Goal: Task Accomplishment & Management: Use online tool/utility

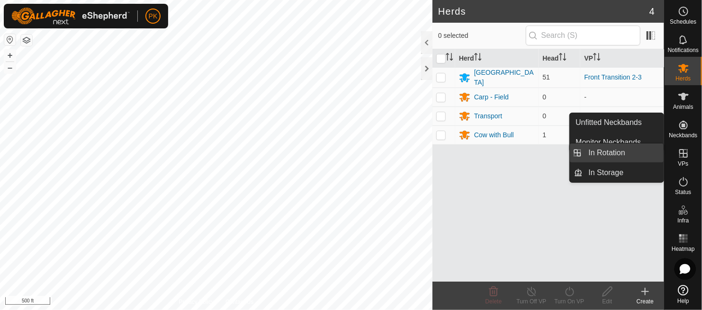
click at [606, 149] on link "In Rotation" at bounding box center [623, 153] width 81 height 19
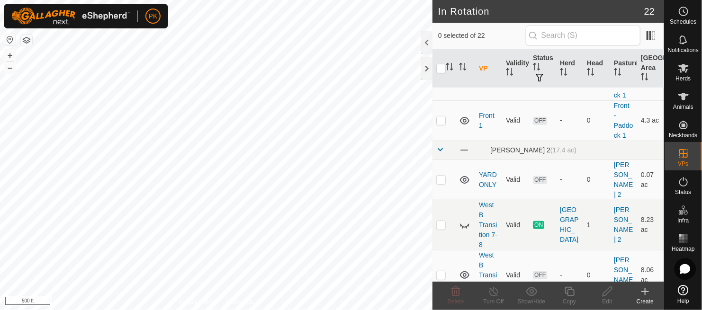
scroll to position [236, 0]
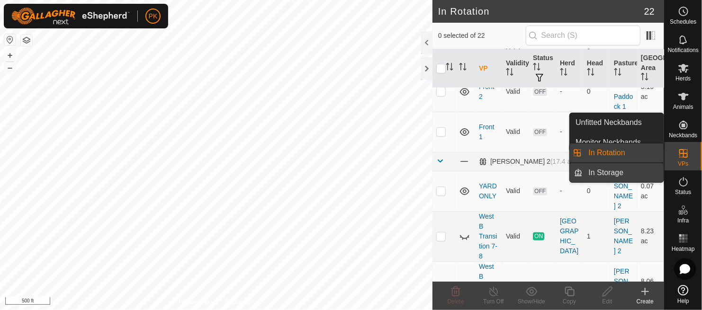
click at [598, 170] on link "In Storage" at bounding box center [623, 172] width 81 height 19
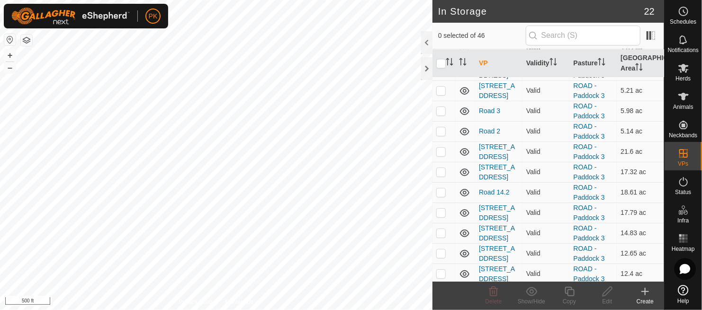
scroll to position [1058, 0]
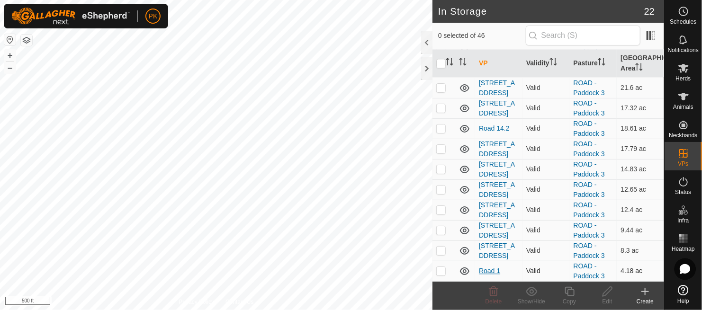
click at [487, 271] on link "Road 1" at bounding box center [489, 271] width 21 height 8
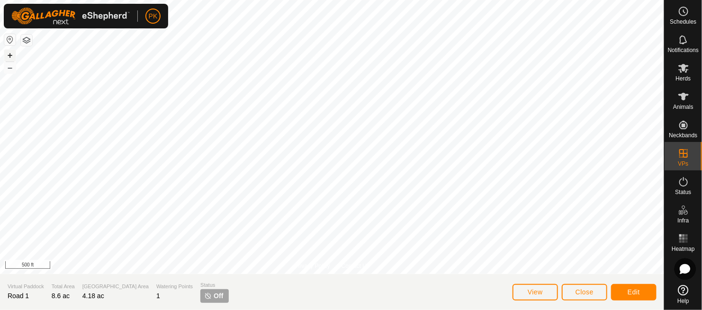
click at [8, 55] on button "+" at bounding box center [9, 55] width 11 height 11
click at [630, 290] on span "Edit" at bounding box center [634, 293] width 12 height 8
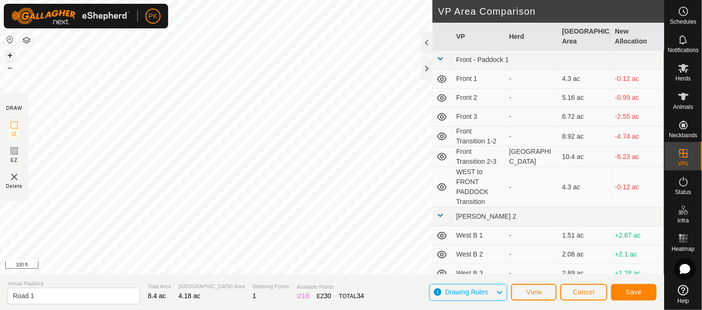
click at [11, 51] on button "+" at bounding box center [9, 55] width 11 height 11
click at [588, 290] on span "Cancel" at bounding box center [584, 293] width 22 height 8
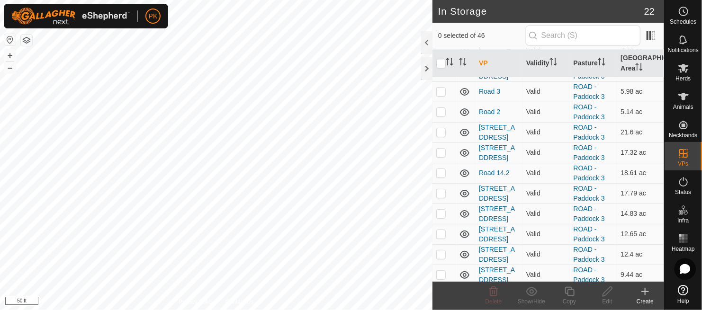
scroll to position [1058, 0]
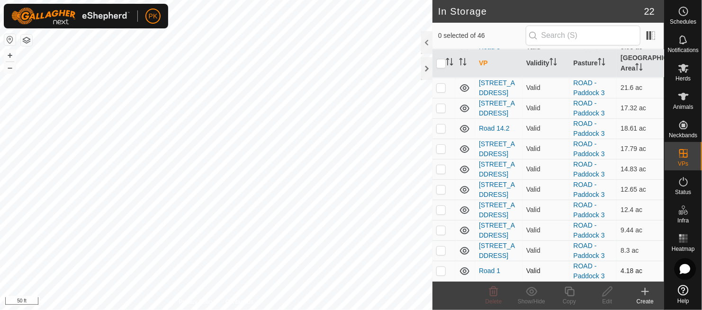
click at [442, 272] on p-checkbox at bounding box center [440, 271] width 9 height 8
checkbox input "true"
click at [569, 292] on icon at bounding box center [570, 291] width 12 height 11
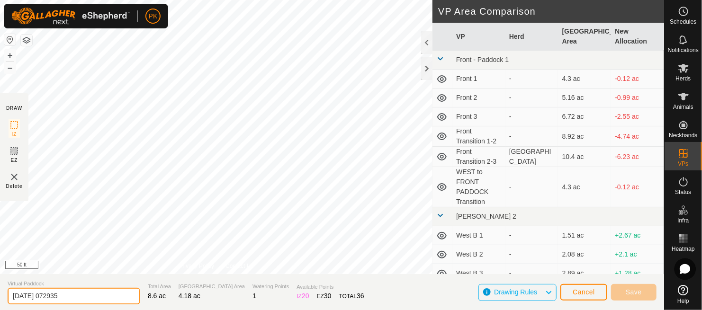
drag, startPoint x: 86, startPoint y: 301, endPoint x: 0, endPoint y: 296, distance: 86.4
click at [0, 296] on section "Virtual Paddock 2025-08-11 072935 Total Area 8.6 ac Grazing Area 4.18 ac Wateri…" at bounding box center [332, 292] width 664 height 36
type input "Front to Road Transition"
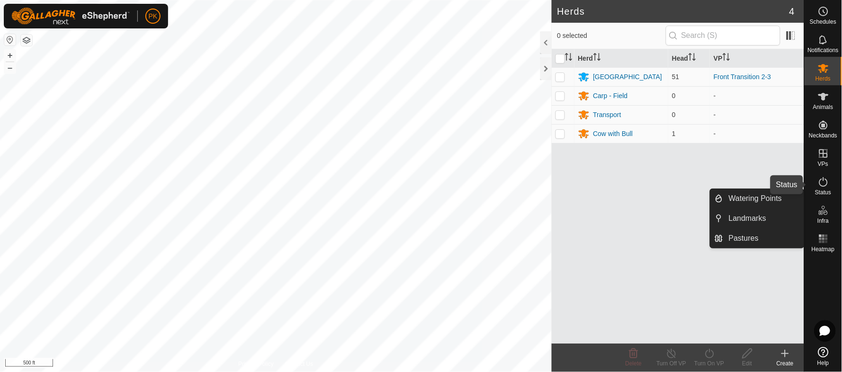
click at [829, 186] on icon at bounding box center [823, 181] width 11 height 11
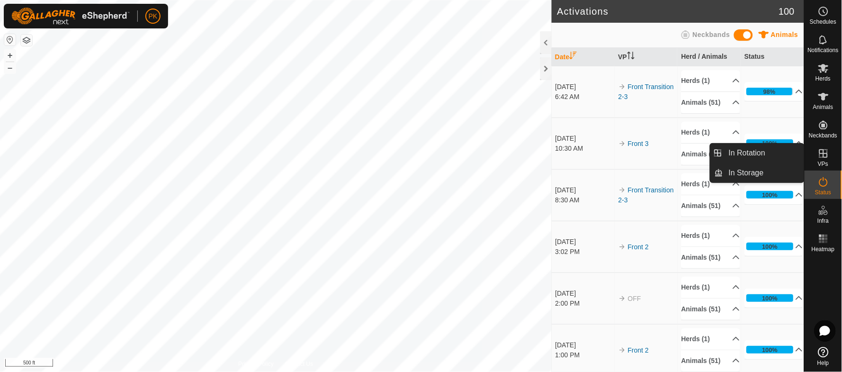
click at [822, 155] on icon at bounding box center [823, 153] width 11 height 11
click at [768, 168] on link "In Storage" at bounding box center [763, 172] width 81 height 19
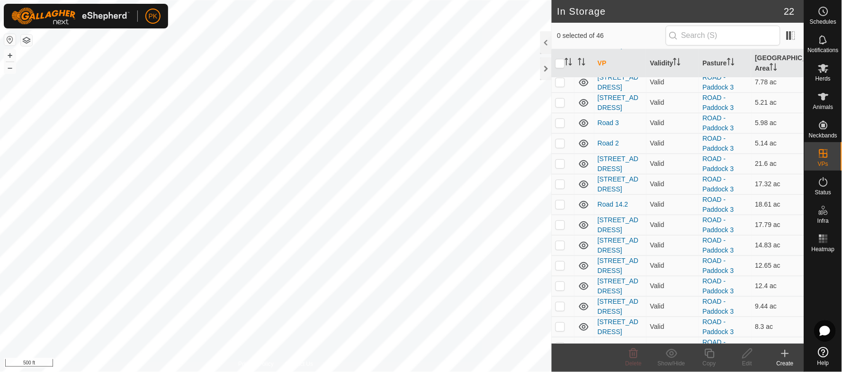
scroll to position [821, 0]
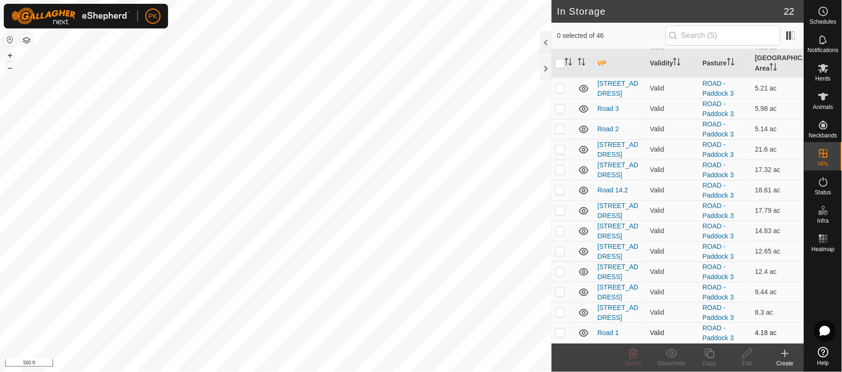
click at [561, 333] on p-checkbox at bounding box center [560, 333] width 9 height 8
checkbox input "true"
click at [700, 354] on copy-svg-icon at bounding box center [710, 353] width 38 height 11
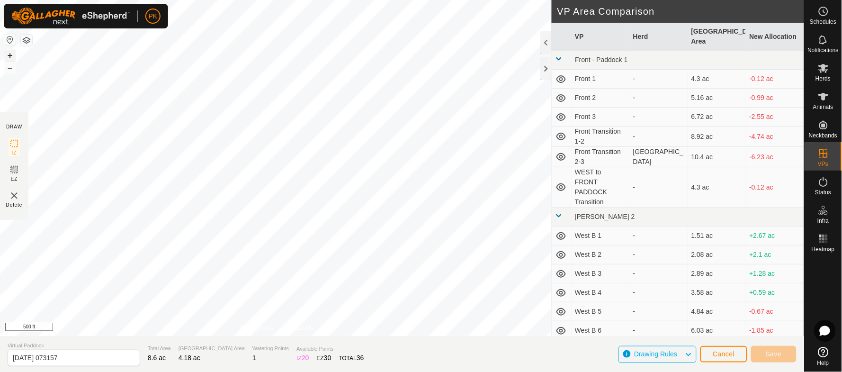
click at [9, 54] on button "+" at bounding box center [9, 55] width 11 height 11
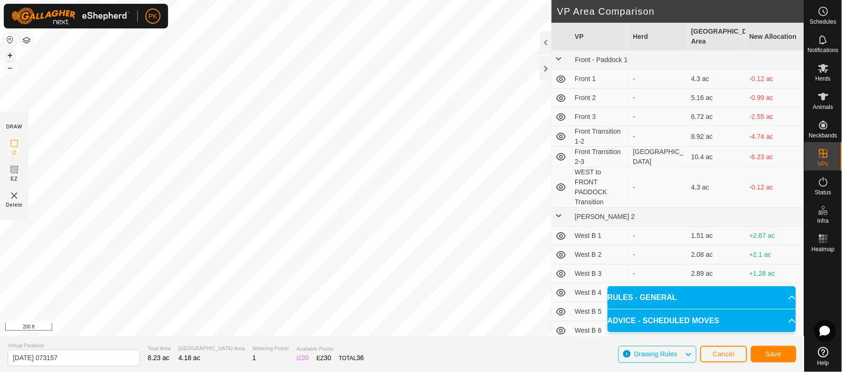
click at [15, 56] on button "+" at bounding box center [9, 55] width 11 height 11
drag, startPoint x: 91, startPoint y: 355, endPoint x: 0, endPoint y: 359, distance: 91.5
click at [0, 359] on section "Virtual Paddock 2025-08-11 073157 Total Area 7.98 ac Grazing Area 4.18 ac Water…" at bounding box center [402, 354] width 804 height 36
type input "FRONT to ROAD Transition"
click at [769, 350] on button "Save" at bounding box center [773, 354] width 45 height 17
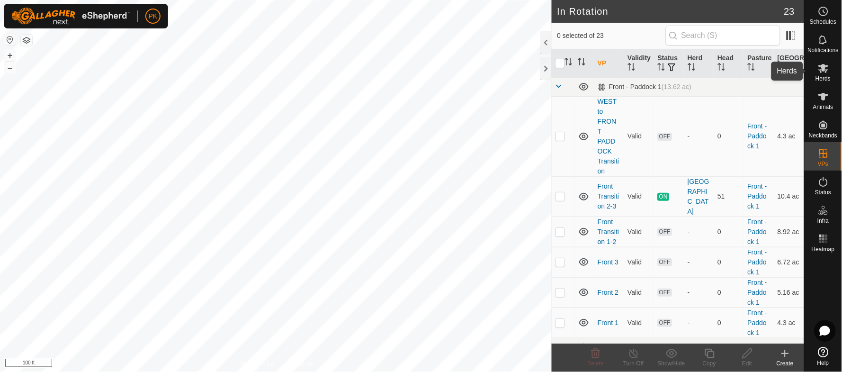
click at [827, 69] on icon at bounding box center [824, 68] width 10 height 9
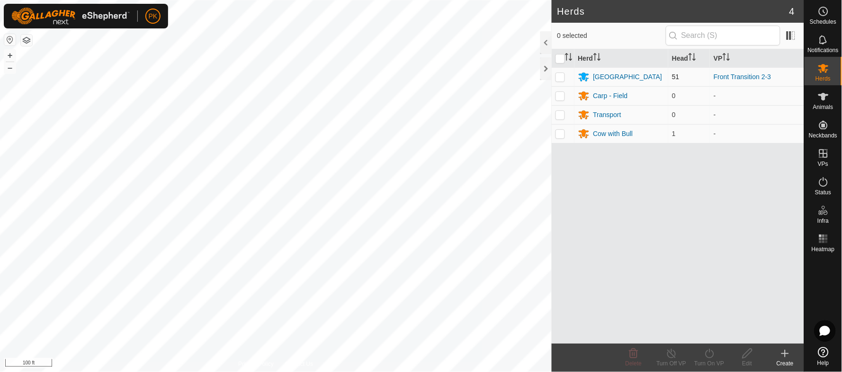
click at [558, 79] on p-checkbox at bounding box center [560, 77] width 9 height 8
checkbox input "true"
click at [703, 356] on turn-on-svg-icon at bounding box center [710, 353] width 38 height 11
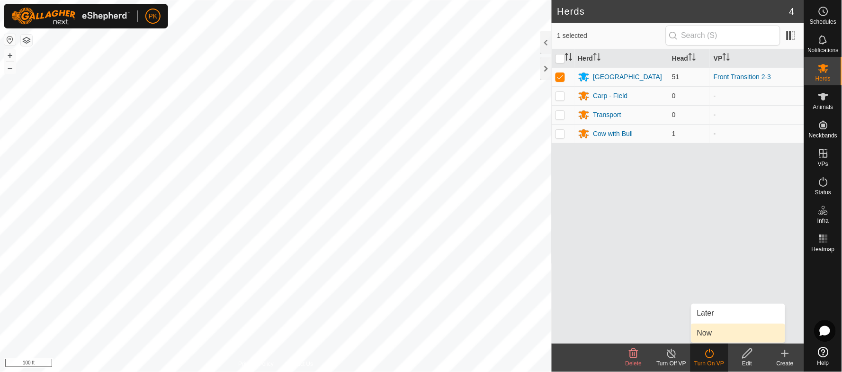
click at [707, 333] on link "Now" at bounding box center [739, 333] width 94 height 19
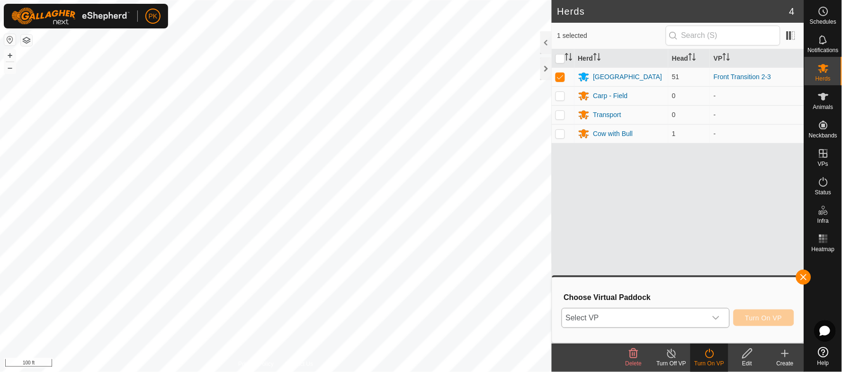
click at [723, 316] on div "dropdown trigger" at bounding box center [716, 317] width 19 height 19
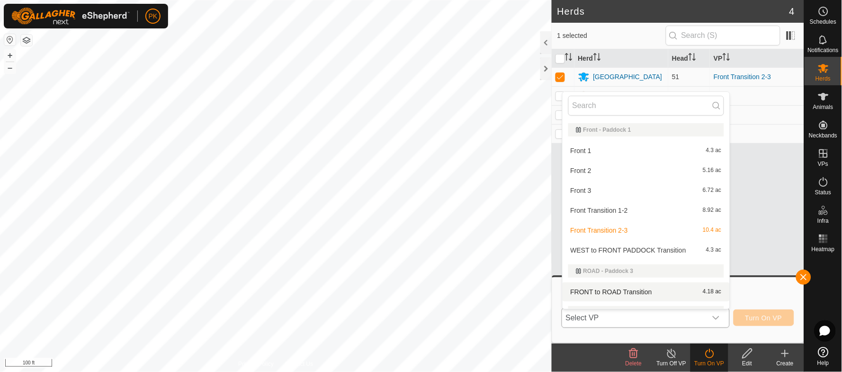
click at [648, 289] on li "FRONT to ROAD Transition 4.18 ac" at bounding box center [646, 291] width 167 height 19
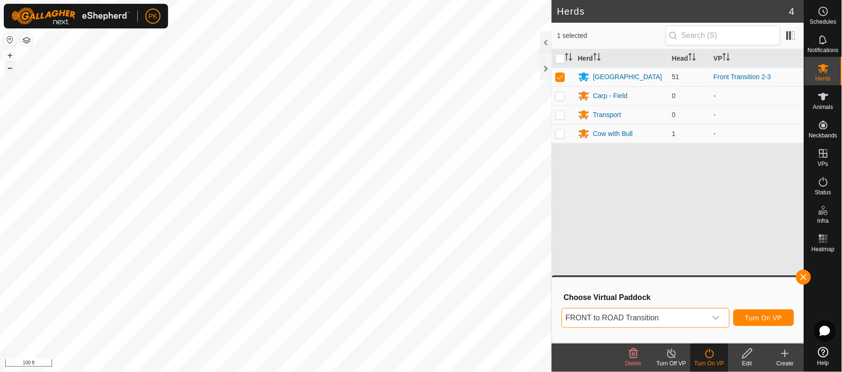
click at [8, 67] on button "–" at bounding box center [9, 67] width 11 height 11
click at [768, 312] on button "Turn On VP" at bounding box center [764, 317] width 61 height 17
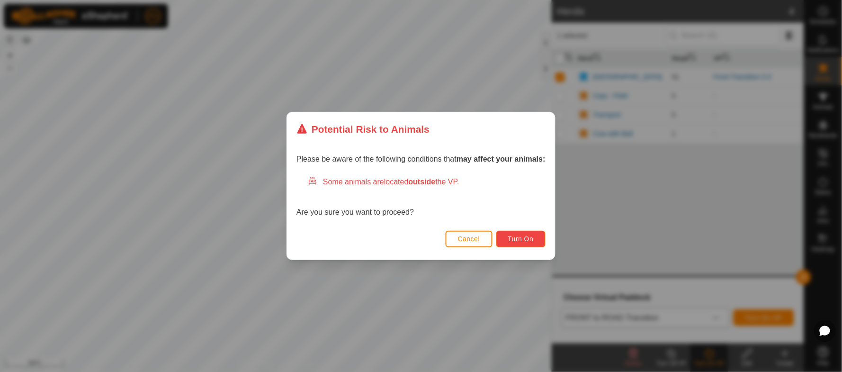
click at [531, 237] on span "Turn On" at bounding box center [521, 239] width 26 height 8
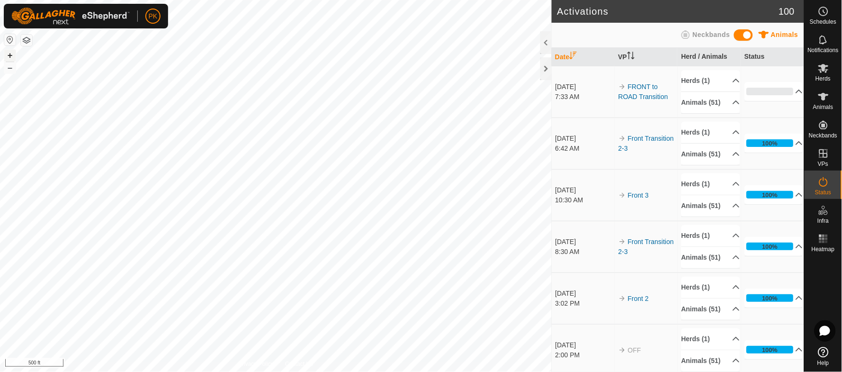
click at [9, 56] on button "+" at bounding box center [9, 55] width 11 height 11
click at [827, 104] on span "Animals" at bounding box center [823, 107] width 20 height 6
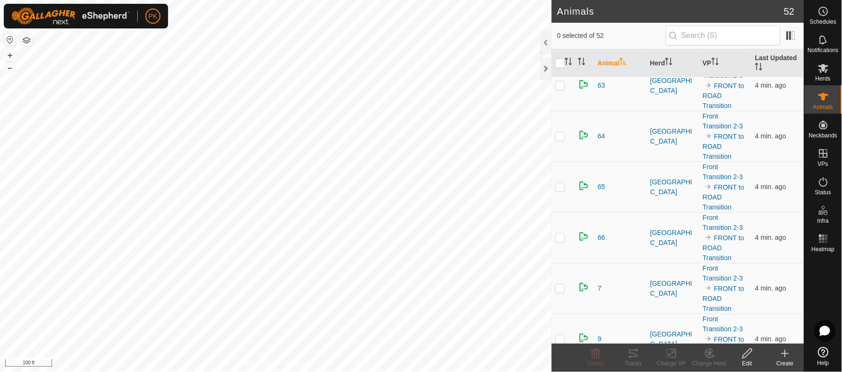
scroll to position [2353, 0]
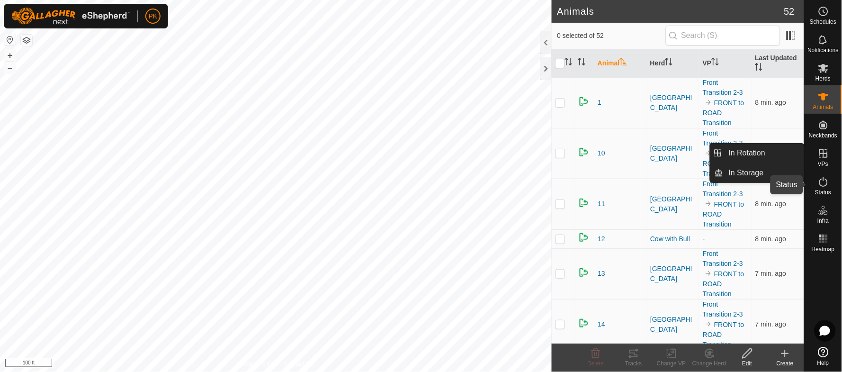
click at [822, 179] on icon at bounding box center [823, 181] width 11 height 11
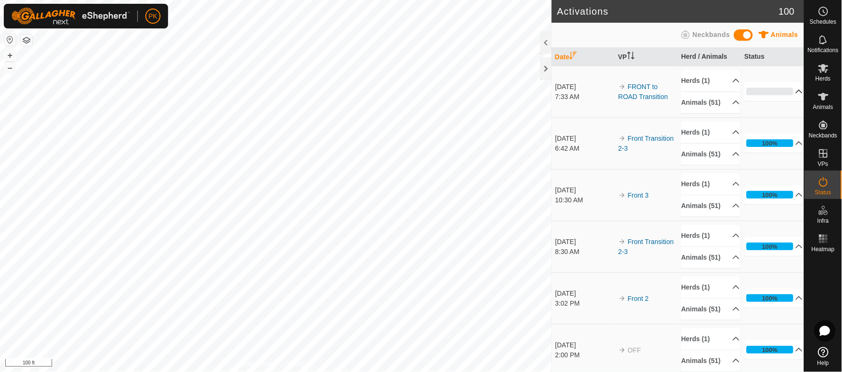
click at [783, 97] on p-accordion-header "0%" at bounding box center [774, 91] width 59 height 19
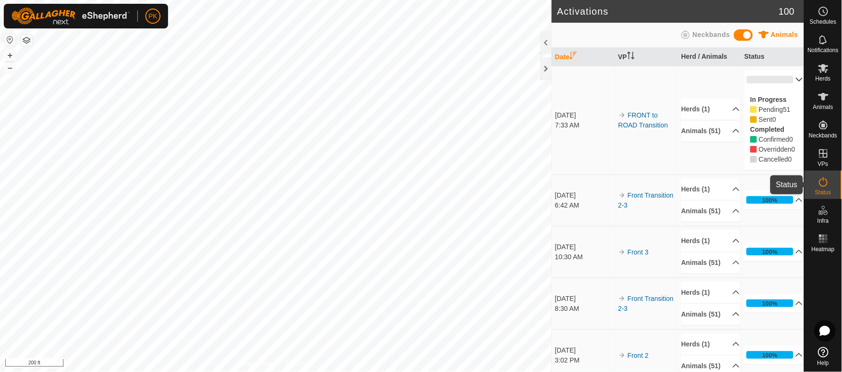
click at [823, 188] on es-activation-svg-icon at bounding box center [823, 181] width 17 height 15
click at [830, 73] on icon at bounding box center [823, 68] width 11 height 11
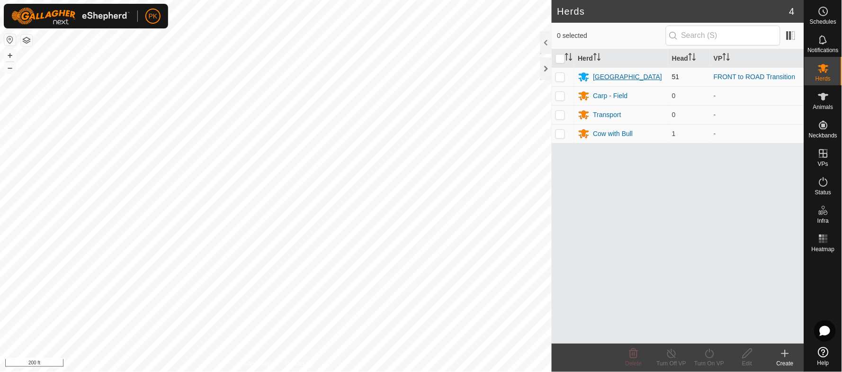
click at [605, 75] on div "[GEOGRAPHIC_DATA]" at bounding box center [628, 77] width 69 height 10
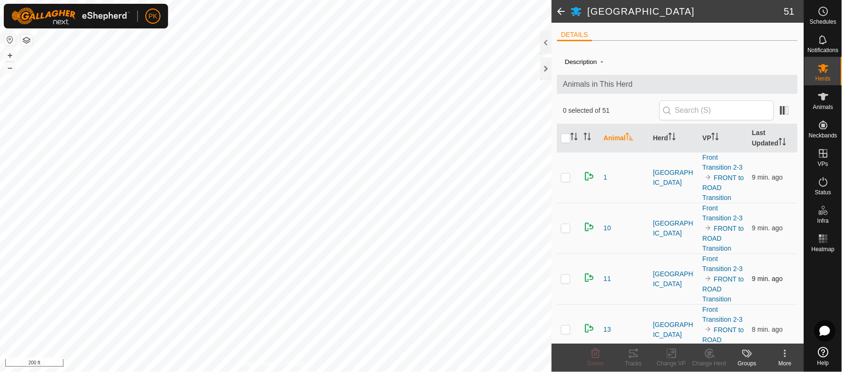
drag, startPoint x: 628, startPoint y: 274, endPoint x: 615, endPoint y: 260, distance: 18.8
click at [615, 260] on td "11" at bounding box center [624, 278] width 49 height 51
click at [8, 72] on button "–" at bounding box center [9, 67] width 11 height 11
click at [834, 99] on div "Animals" at bounding box center [823, 99] width 37 height 28
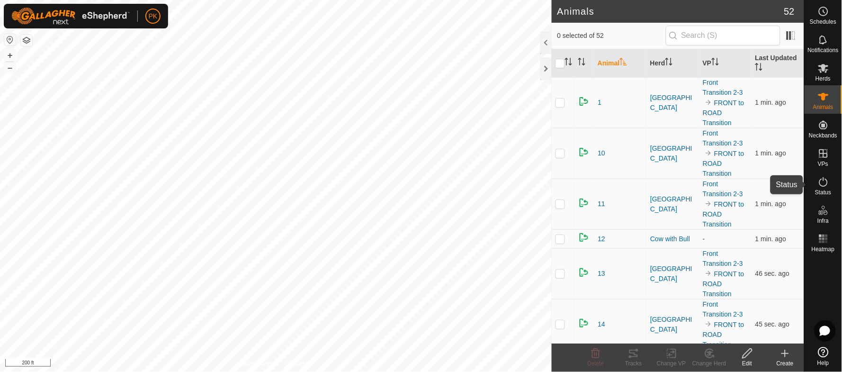
click at [837, 188] on div "Status" at bounding box center [823, 185] width 37 height 28
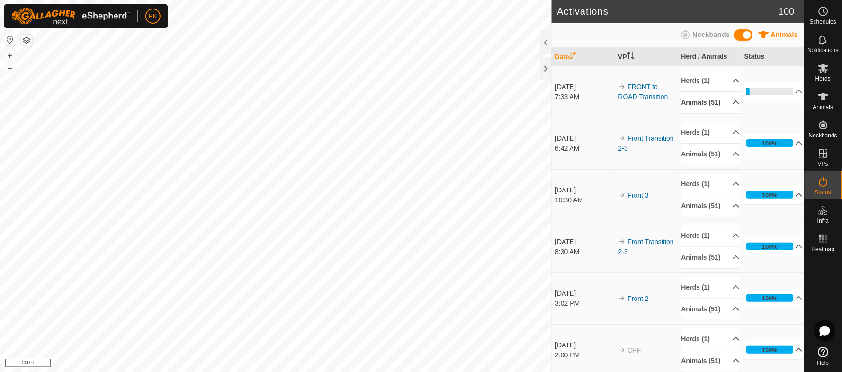
click at [722, 107] on p-accordion-header "Animals (51)" at bounding box center [711, 102] width 59 height 21
click at [733, 106] on icon at bounding box center [737, 103] width 8 height 8
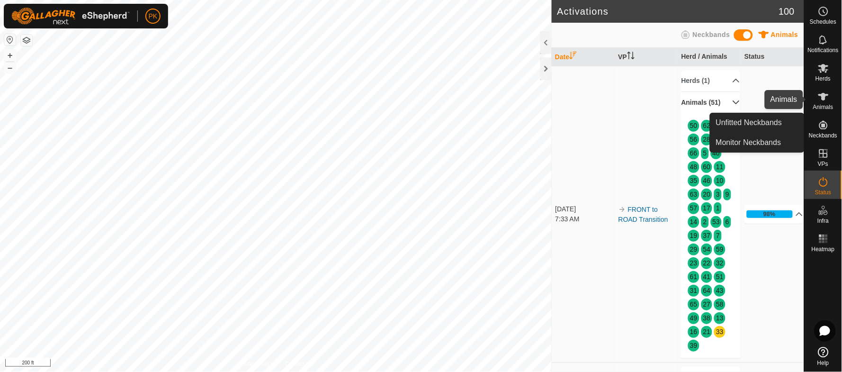
click at [824, 97] on icon at bounding box center [824, 97] width 10 height 8
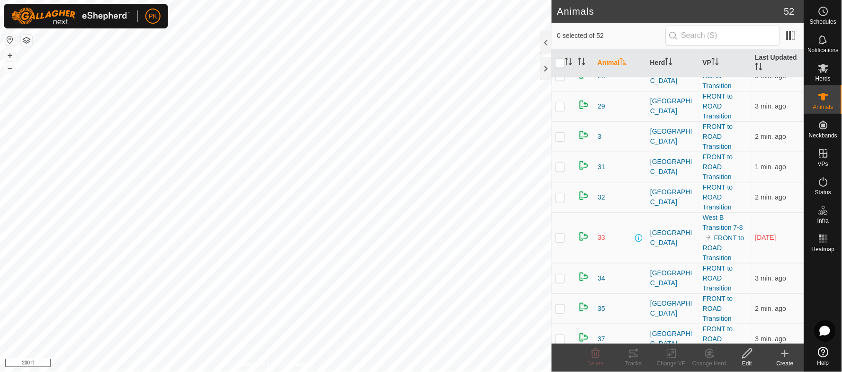
scroll to position [508, 0]
